Goal: Task Accomplishment & Management: Manage account settings

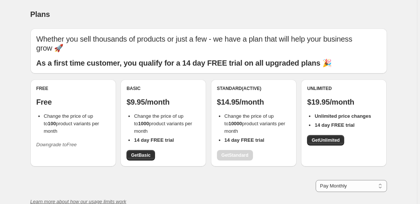
click at [92, 98] on p "Free" at bounding box center [73, 102] width 74 height 9
click at [99, 140] on div "Free Free Change the price of up to 100 product variants per month Downgrade to…" at bounding box center [73, 123] width 86 height 87
click at [96, 142] on div "Free Free Change the price of up to 100 product variants per month Downgrade to…" at bounding box center [73, 123] width 86 height 87
click at [403, 94] on div "Plans. This page is ready Plans Whether you sell thousands of products or just …" at bounding box center [208, 140] width 417 height 280
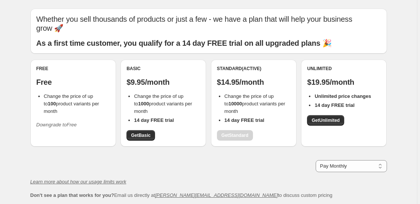
scroll to position [18, 0]
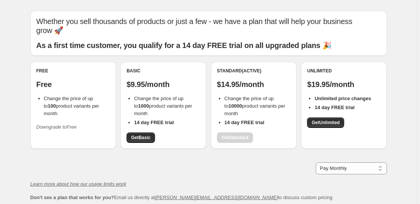
click at [78, 121] on button "Downgrade to Free" at bounding box center [57, 127] width 50 height 12
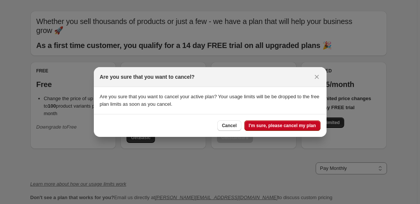
click at [273, 126] on span "I'm sure, please cancel my plan" at bounding box center [282, 126] width 67 height 6
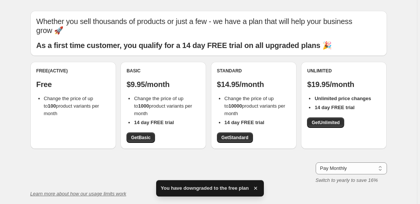
click at [71, 82] on div "Free (Active) Free Change the price of up to 100 product variants per month" at bounding box center [73, 93] width 74 height 50
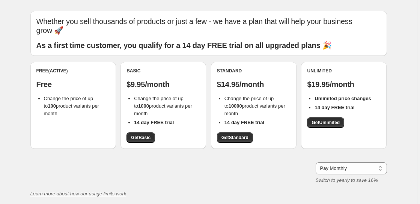
click at [401, 85] on div "Plans. This page is ready Plans Whether you sell thousands of products or just …" at bounding box center [208, 127] width 417 height 290
click at [407, 87] on div "Plans. This page is ready Plans Whether you sell thousands of products or just …" at bounding box center [208, 127] width 417 height 290
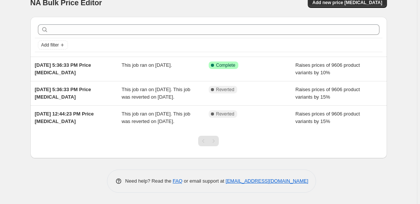
scroll to position [24, 0]
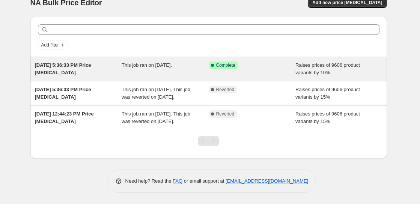
click at [252, 62] on div "Success Complete Complete" at bounding box center [247, 66] width 76 height 8
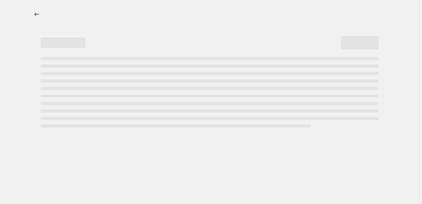
select select "percentage"
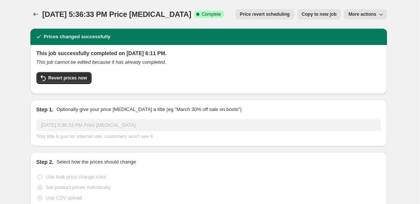
click at [376, 14] on span "More actions" at bounding box center [362, 14] width 28 height 6
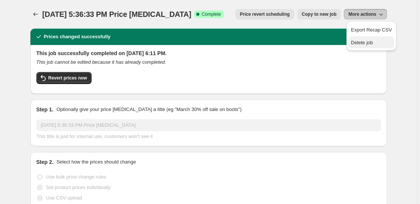
click at [366, 42] on span "Delete job" at bounding box center [362, 43] width 22 height 6
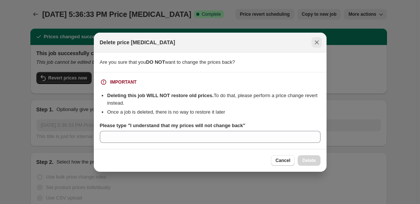
click at [318, 44] on icon "Close" at bounding box center [316, 42] width 4 height 4
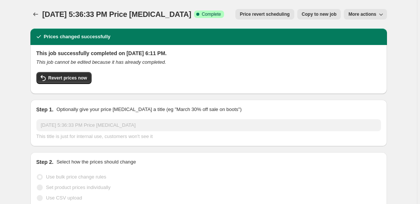
click at [374, 12] on span "More actions" at bounding box center [362, 14] width 28 height 6
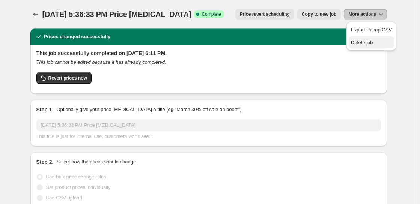
click at [371, 43] on span "Delete job" at bounding box center [362, 43] width 22 height 6
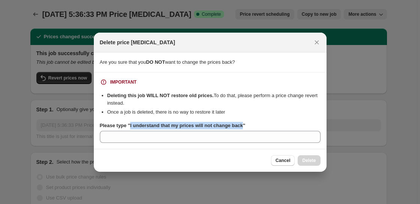
drag, startPoint x: 130, startPoint y: 125, endPoint x: 242, endPoint y: 149, distance: 115.1
click at [241, 128] on b "Please type "I understand that my prices will not change back"" at bounding box center [173, 126] width 146 height 6
copy b "I understand that my prices will not change back"
drag, startPoint x: 132, startPoint y: 150, endPoint x: 137, endPoint y: 151, distance: 4.9
click at [132, 150] on div "Cancel Delete" at bounding box center [210, 160] width 233 height 23
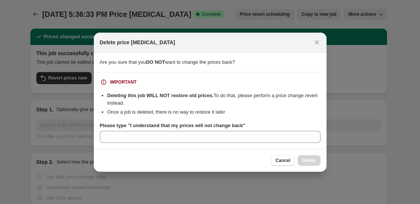
click at [140, 149] on section "IMPORTANT Deleting this job WILL NOT restore old prices. To do that, please per…" at bounding box center [210, 110] width 233 height 77
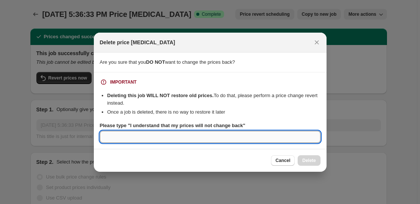
click at [133, 134] on input "Please type "I understand that my prices will not change back"" at bounding box center [210, 137] width 221 height 12
click at [316, 42] on icon "Close" at bounding box center [316, 42] width 4 height 4
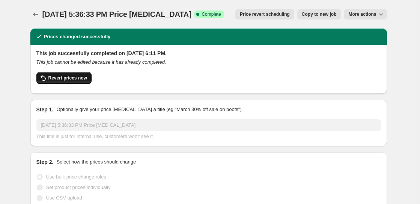
click at [80, 80] on span "Revert prices now" at bounding box center [67, 78] width 39 height 6
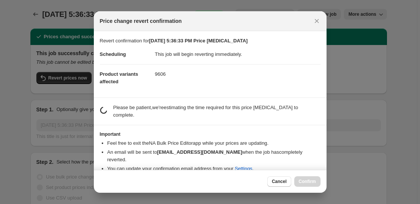
drag, startPoint x: 316, startPoint y: 22, endPoint x: 293, endPoint y: 32, distance: 25.4
click at [315, 21] on icon "Close" at bounding box center [317, 21] width 8 height 8
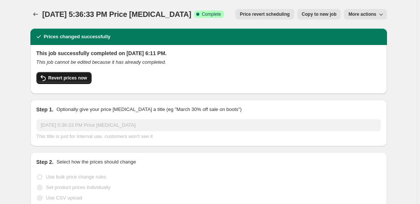
click at [69, 74] on button "Revert prices now" at bounding box center [63, 78] width 55 height 12
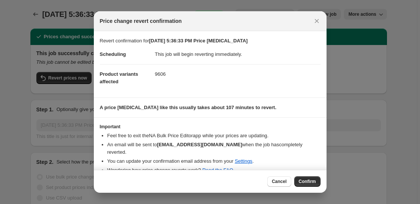
click at [306, 182] on span "Confirm" at bounding box center [307, 182] width 17 height 6
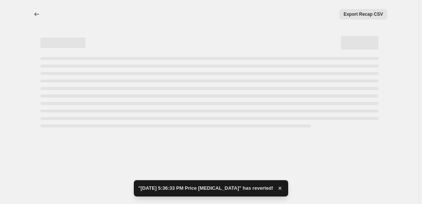
select select "percentage"
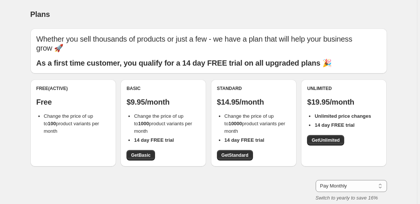
click at [72, 126] on div "Free (Active) Free Change the price of up to 100 product variants per month" at bounding box center [73, 123] width 86 height 87
click at [75, 98] on p "Free" at bounding box center [73, 102] width 74 height 9
